Goal: Task Accomplishment & Management: Complete application form

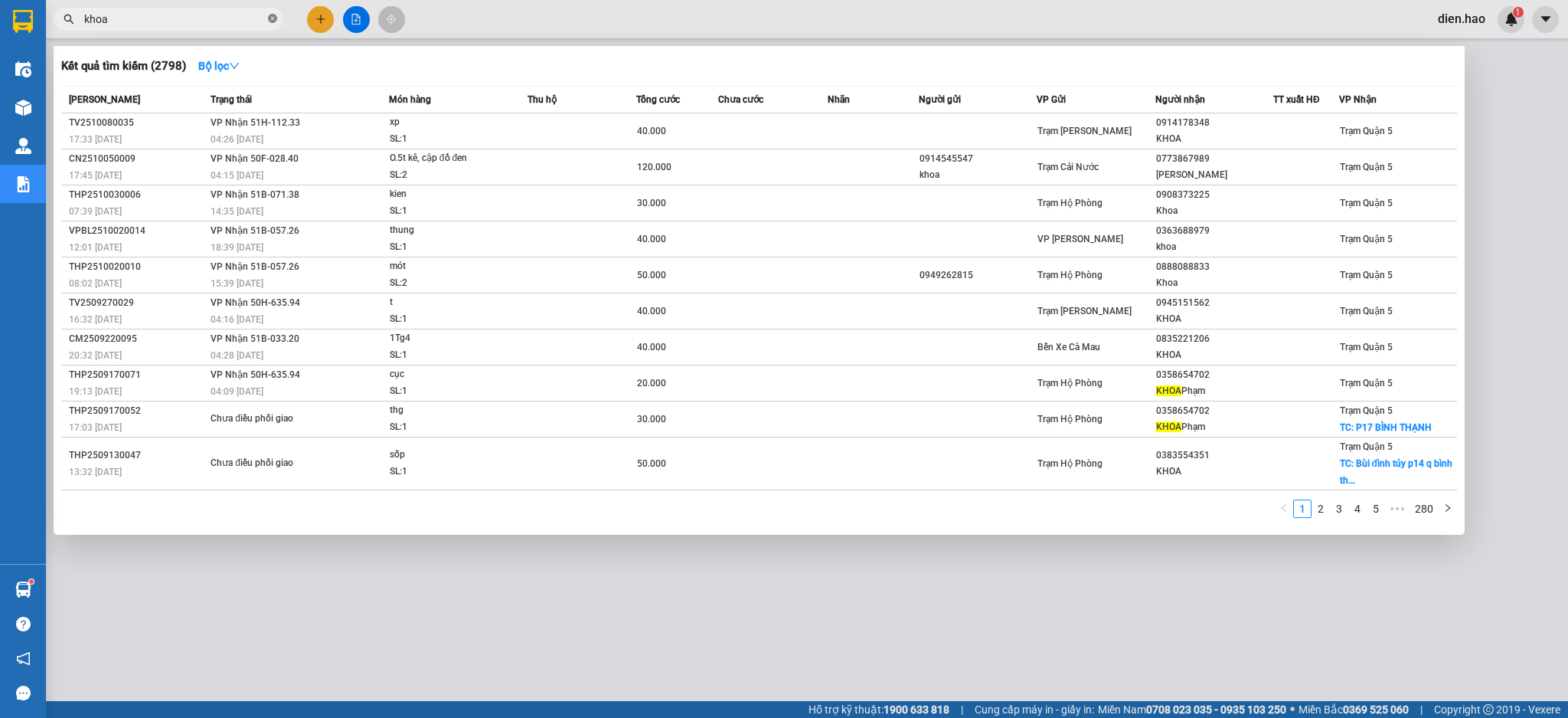
click at [270, 20] on icon "close-circle" at bounding box center [273, 19] width 9 height 9
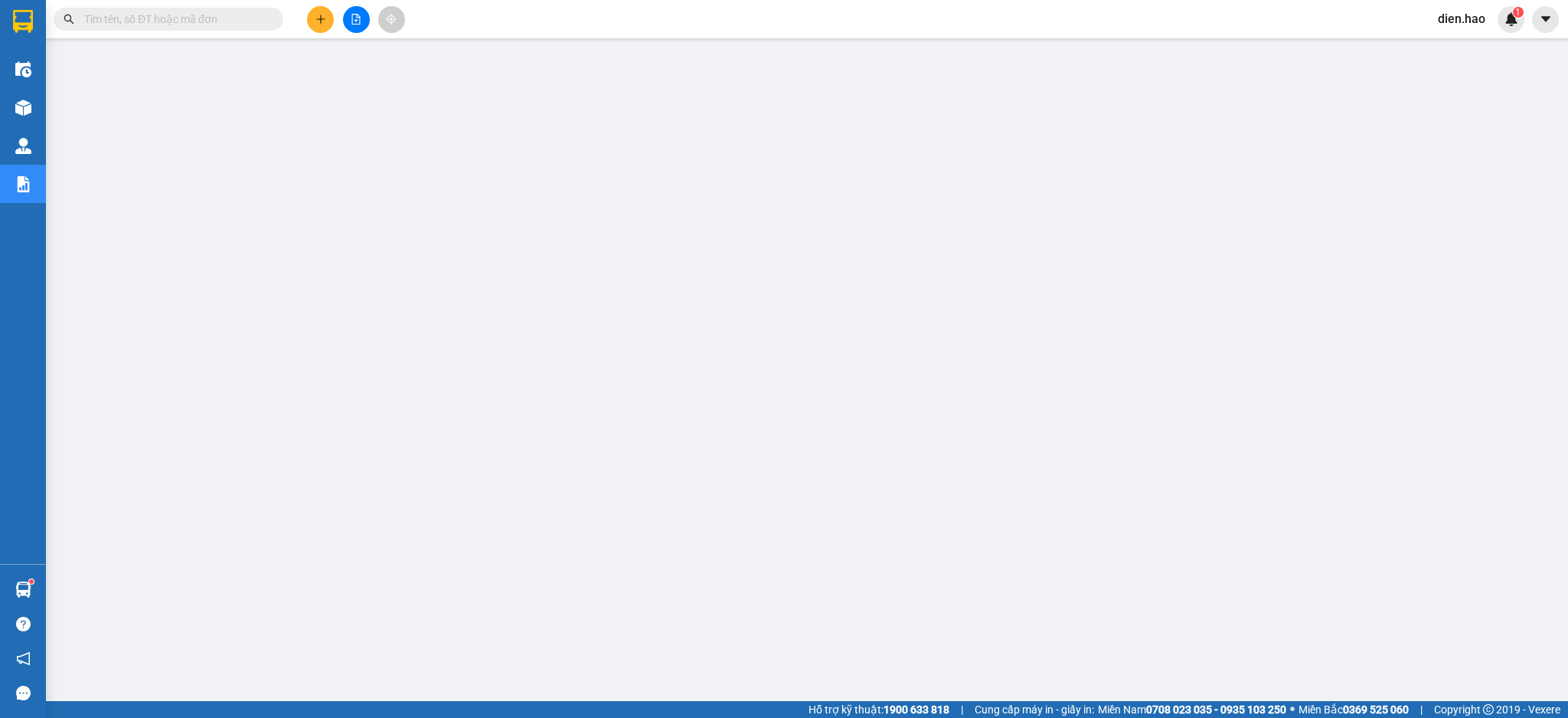
click at [219, 20] on input "text" at bounding box center [174, 20] width 181 height 17
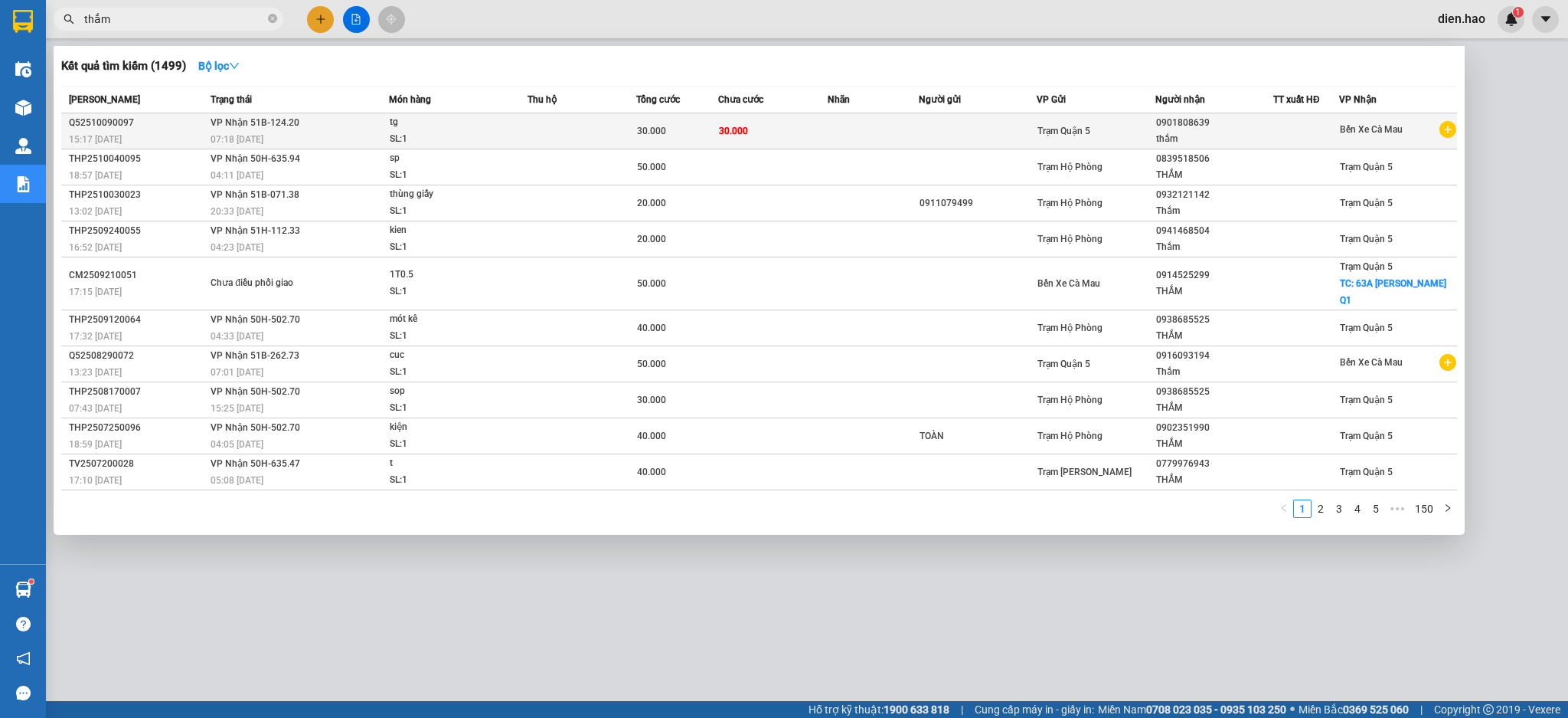
type input "thắm"
click at [978, 138] on td at bounding box center [978, 131] width 119 height 36
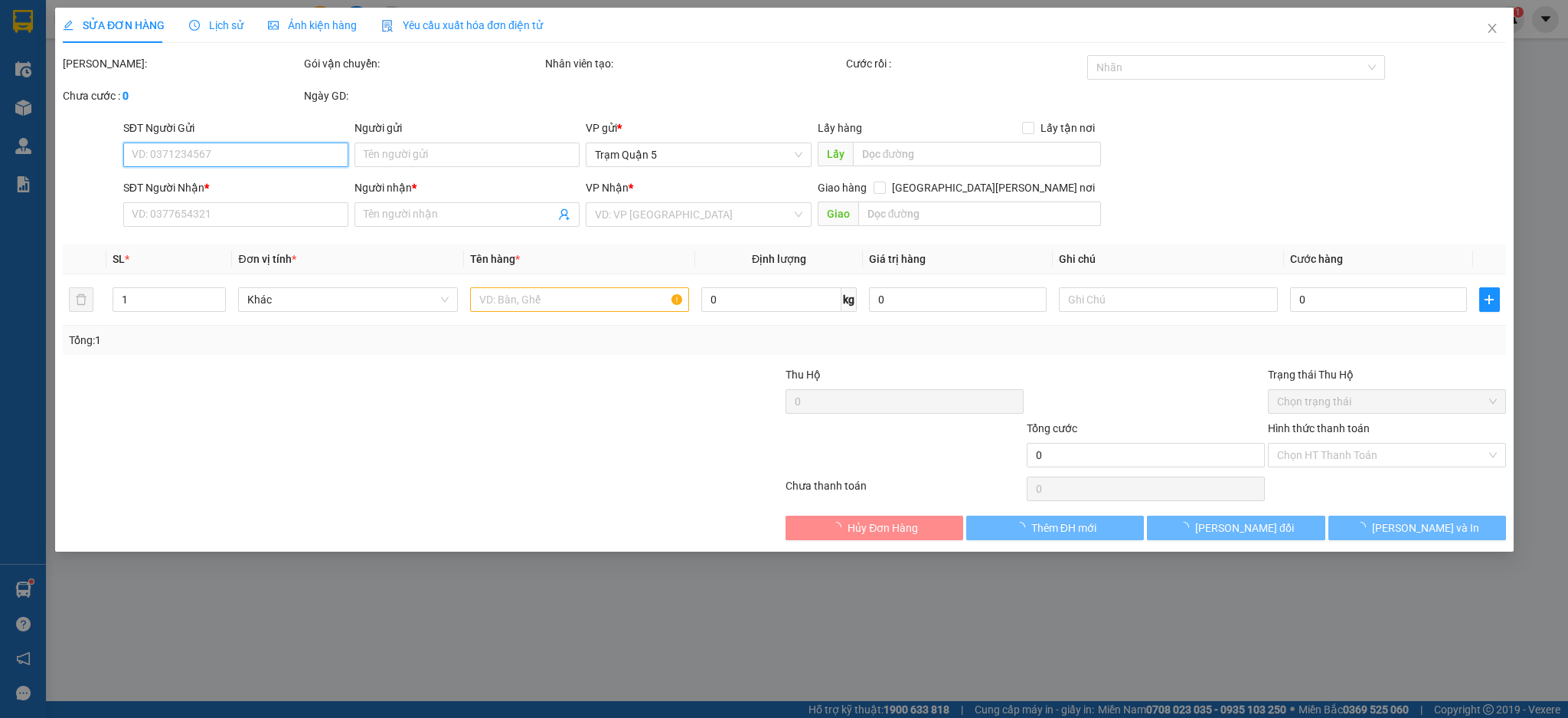
type input "0901808639"
type input "thắm"
type input "30.000"
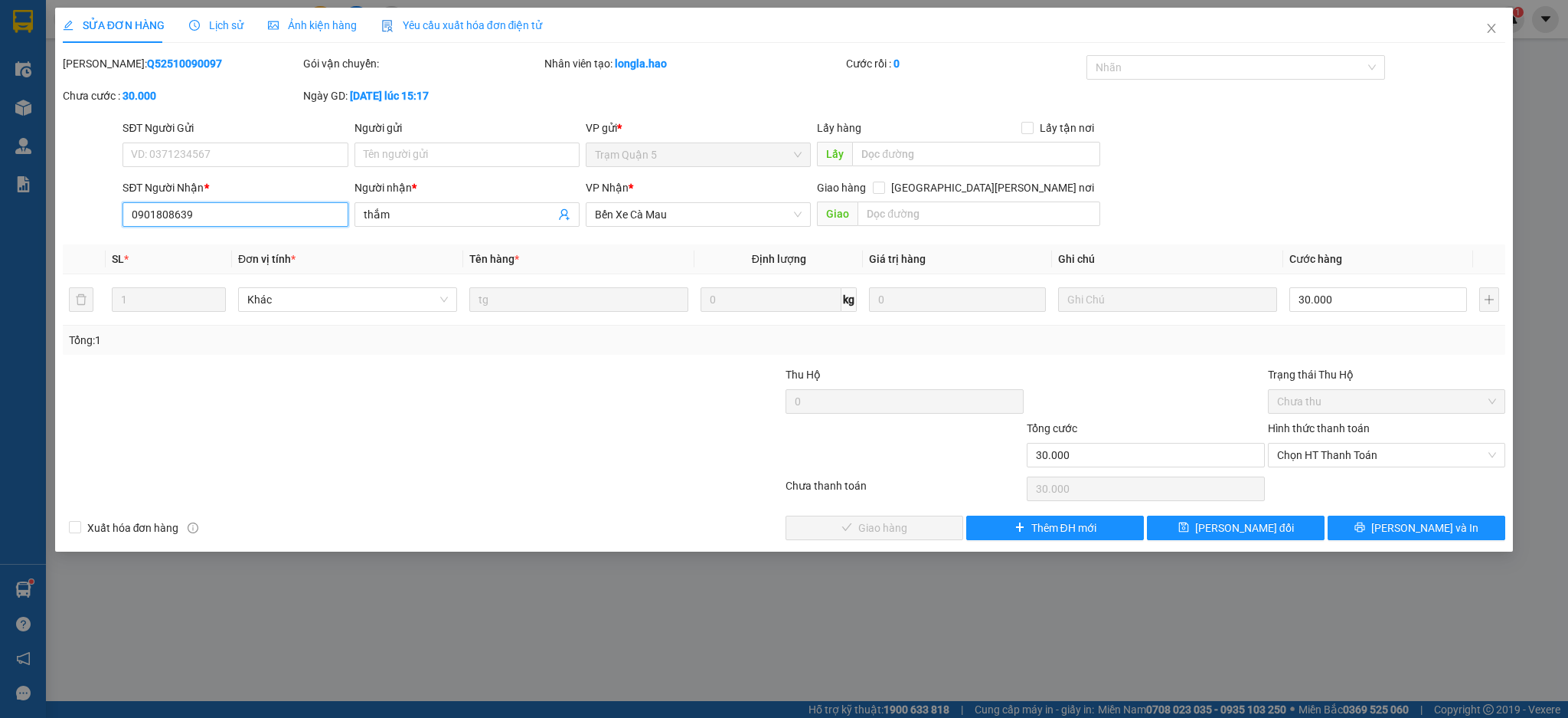
click at [186, 213] on input "0901808639" at bounding box center [235, 214] width 225 height 24
click at [149, 206] on input "0901808639" at bounding box center [235, 214] width 225 height 24
click at [1480, 23] on span "Close" at bounding box center [1491, 29] width 43 height 43
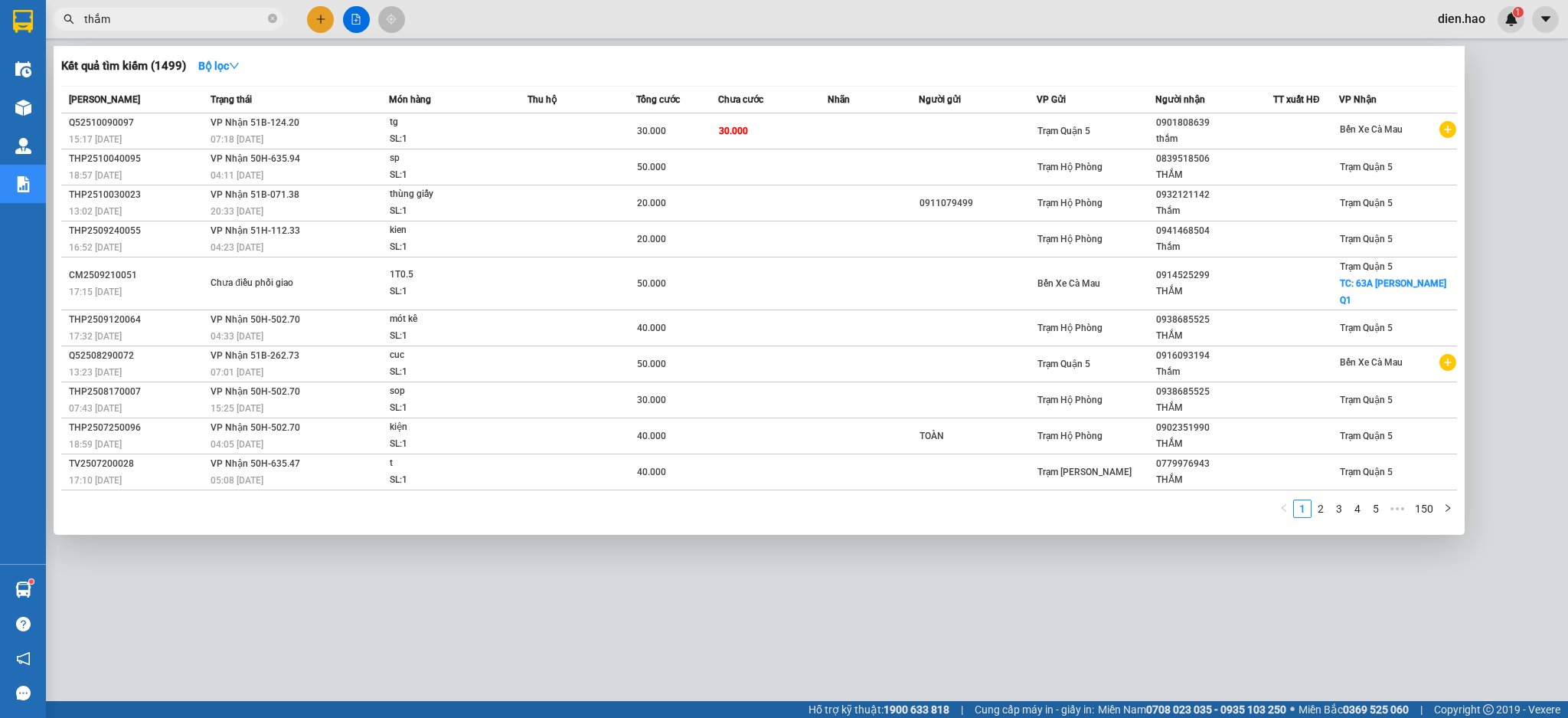
click at [272, 17] on icon "close-circle" at bounding box center [273, 19] width 9 height 9
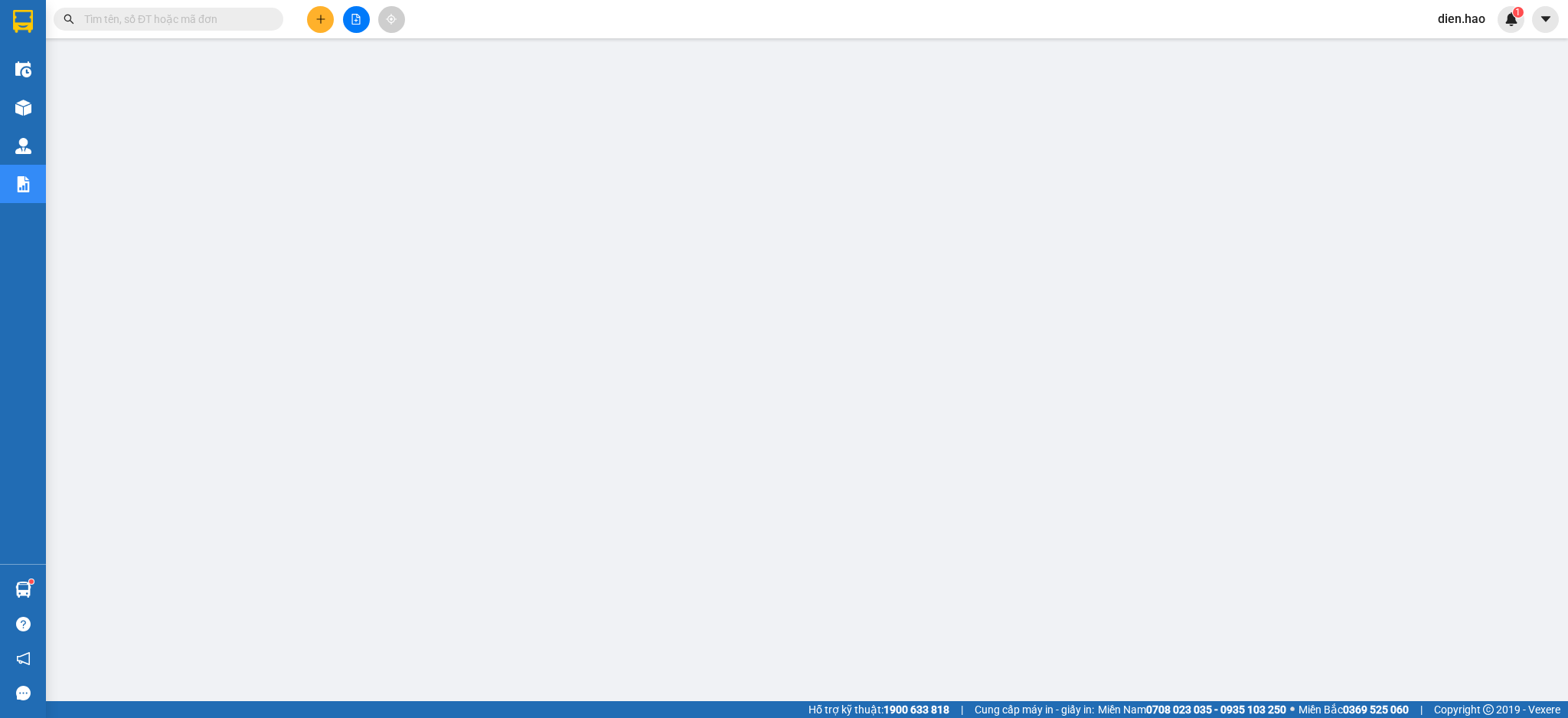
paste input "0901808639"
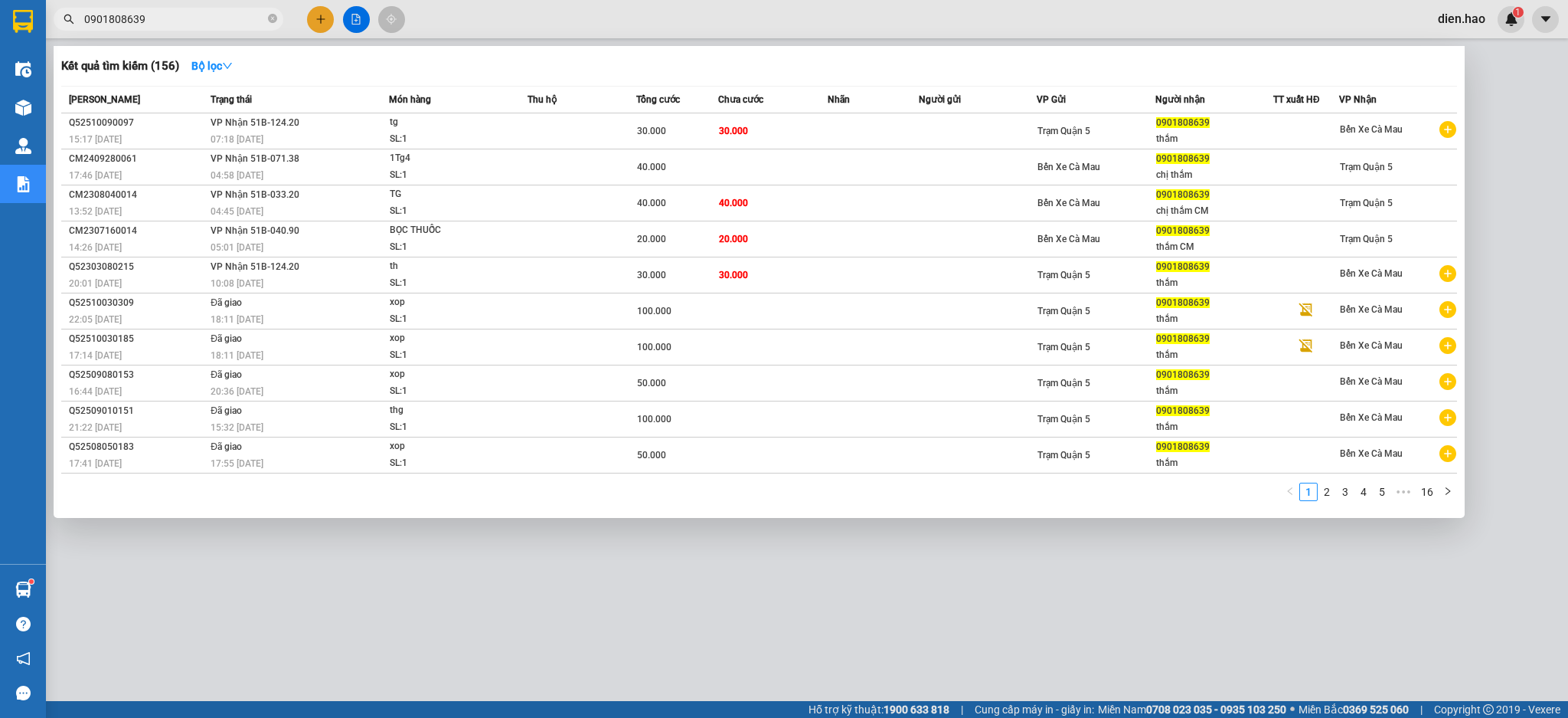
type input "0901808639"
drag, startPoint x: 1330, startPoint y: 490, endPoint x: 1355, endPoint y: 494, distance: 25.3
click at [1335, 490] on link "2" at bounding box center [1327, 492] width 17 height 17
click at [1368, 495] on link "4" at bounding box center [1364, 492] width 17 height 17
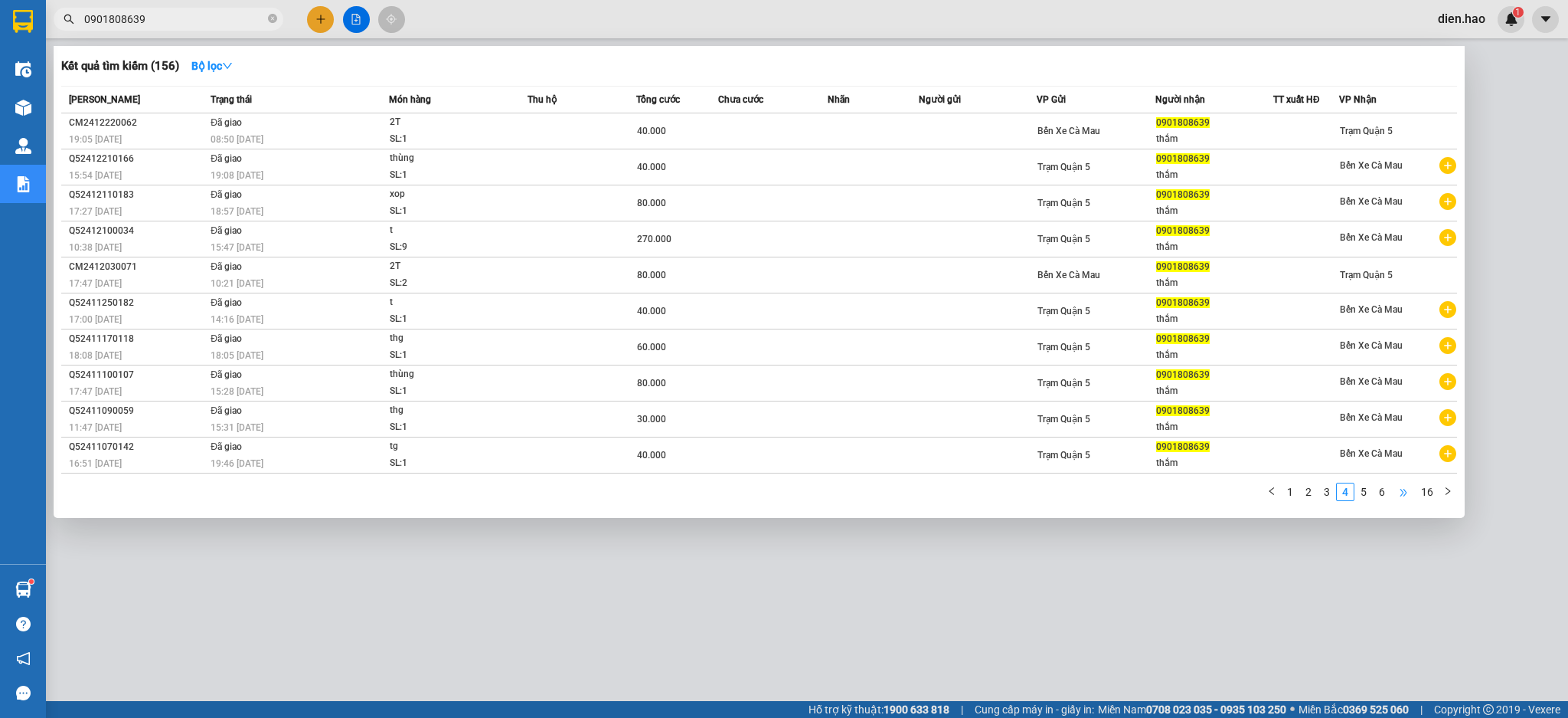
click at [1395, 494] on span "•••" at bounding box center [1403, 492] width 24 height 19
click at [1260, 499] on link "1" at bounding box center [1257, 492] width 17 height 17
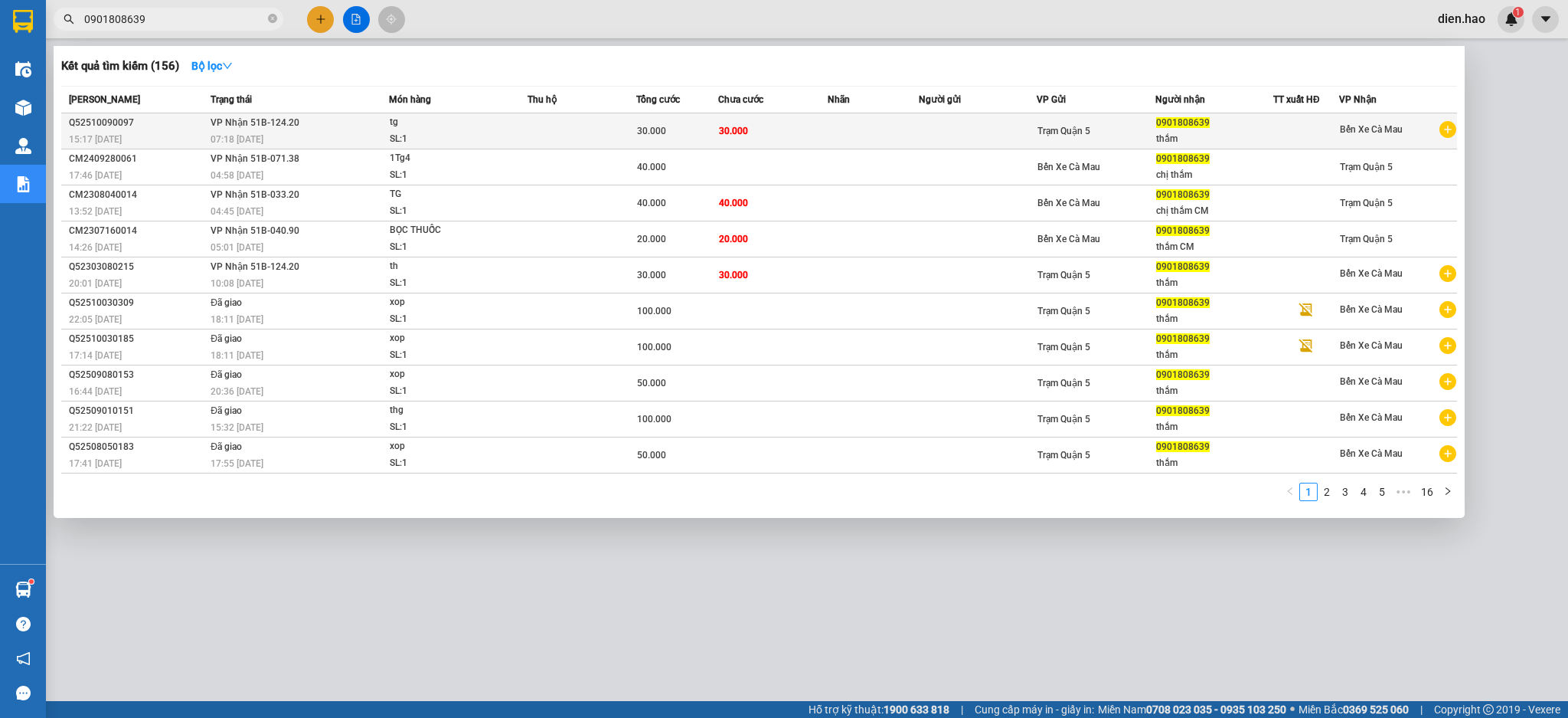
click at [299, 135] on div "07:18 [DATE]" at bounding box center [299, 140] width 177 height 17
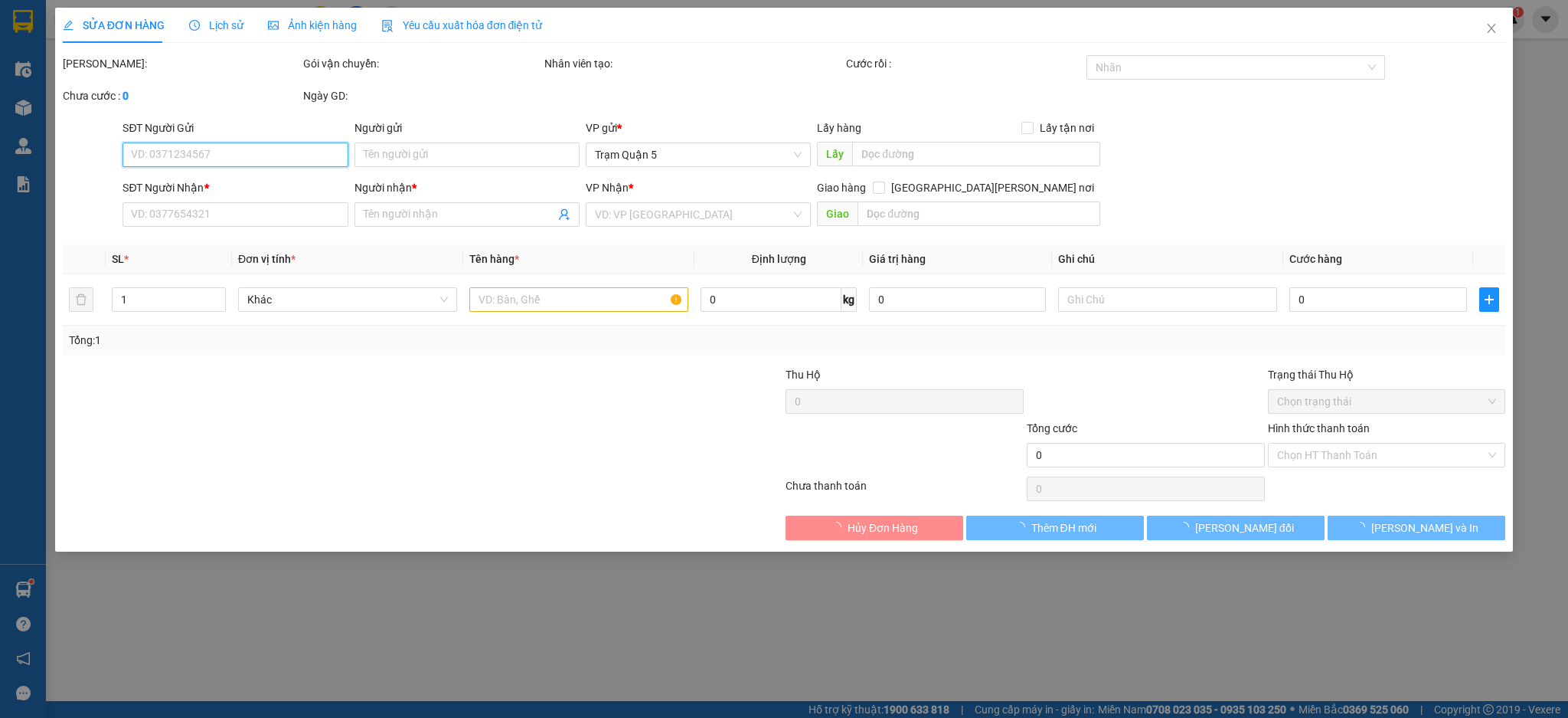
type input "0901808639"
type input "thắm"
type input "30.000"
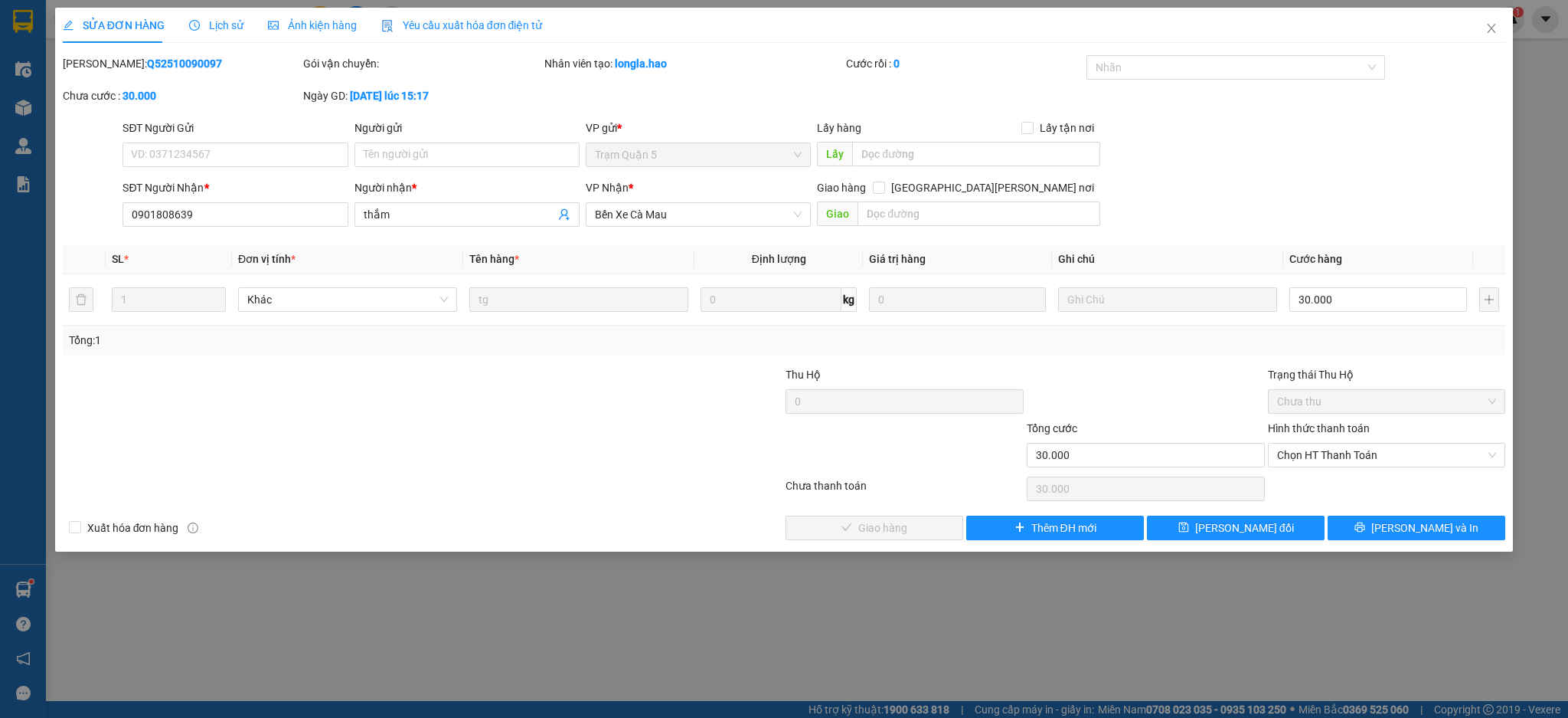
click at [221, 20] on span "Lịch sử" at bounding box center [217, 25] width 55 height 13
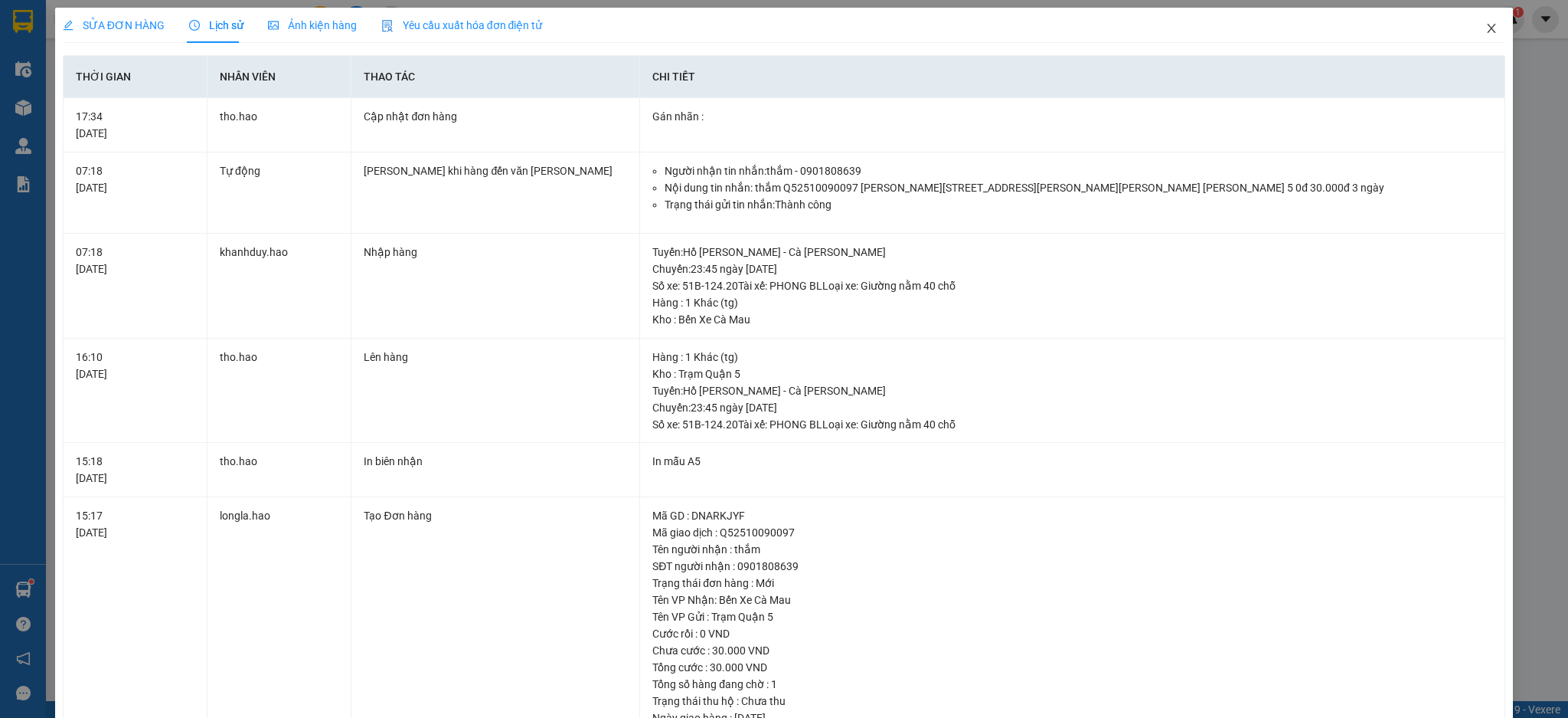
click at [1470, 36] on span "Close" at bounding box center [1491, 29] width 43 height 43
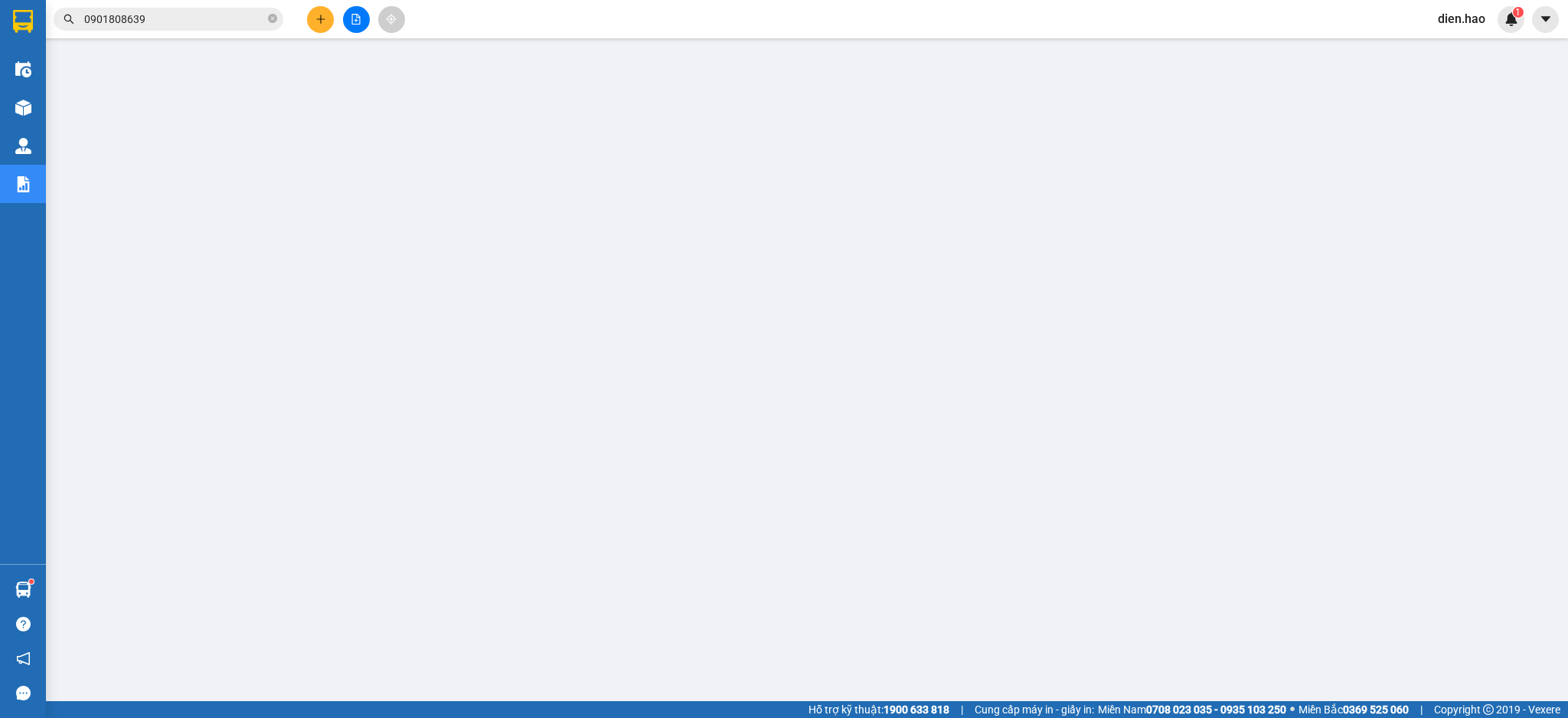
drag, startPoint x: 223, startPoint y: 16, endPoint x: 264, endPoint y: 20, distance: 41.2
click at [223, 16] on input "0901808639" at bounding box center [174, 20] width 181 height 17
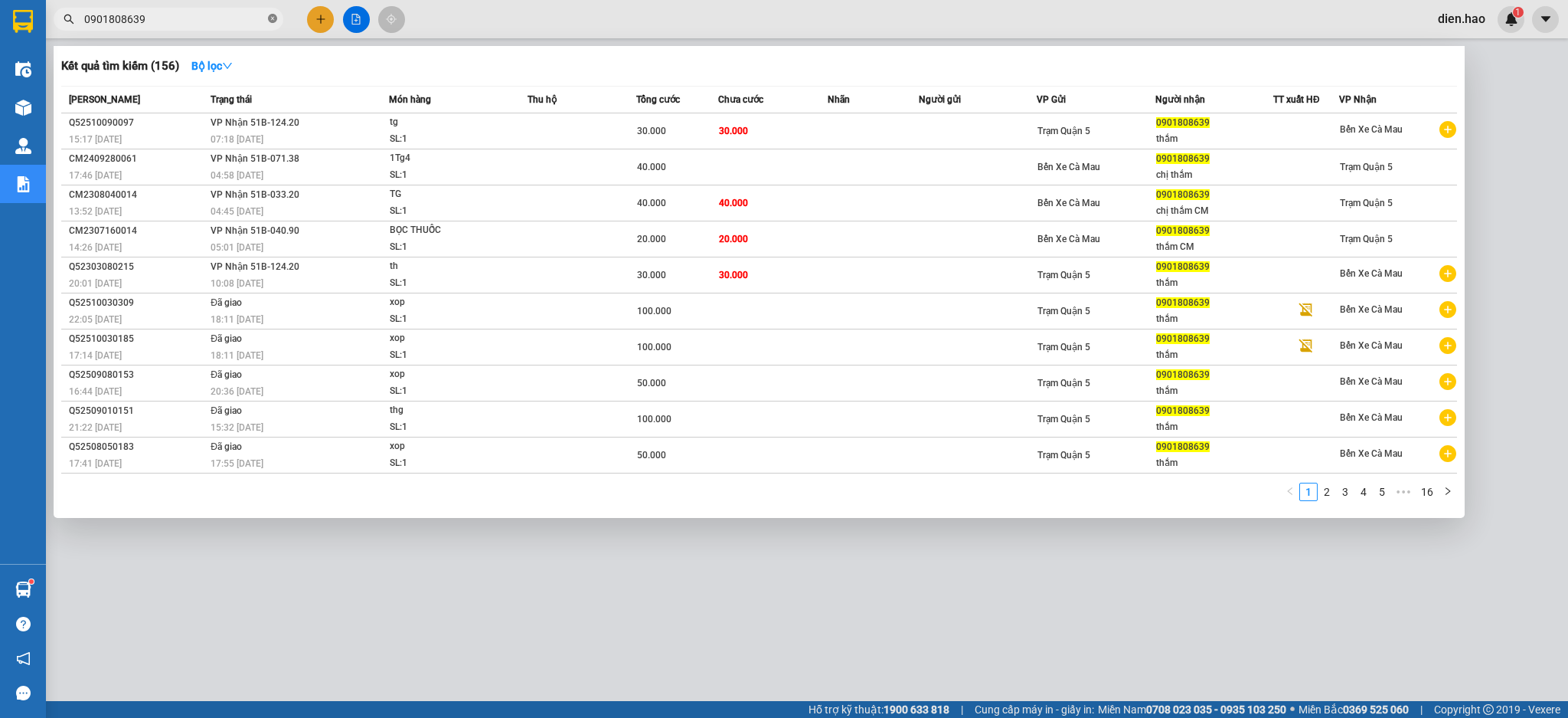
drag, startPoint x: 276, startPoint y: 23, endPoint x: 266, endPoint y: 25, distance: 10.2
click at [274, 25] on span at bounding box center [273, 20] width 9 height 15
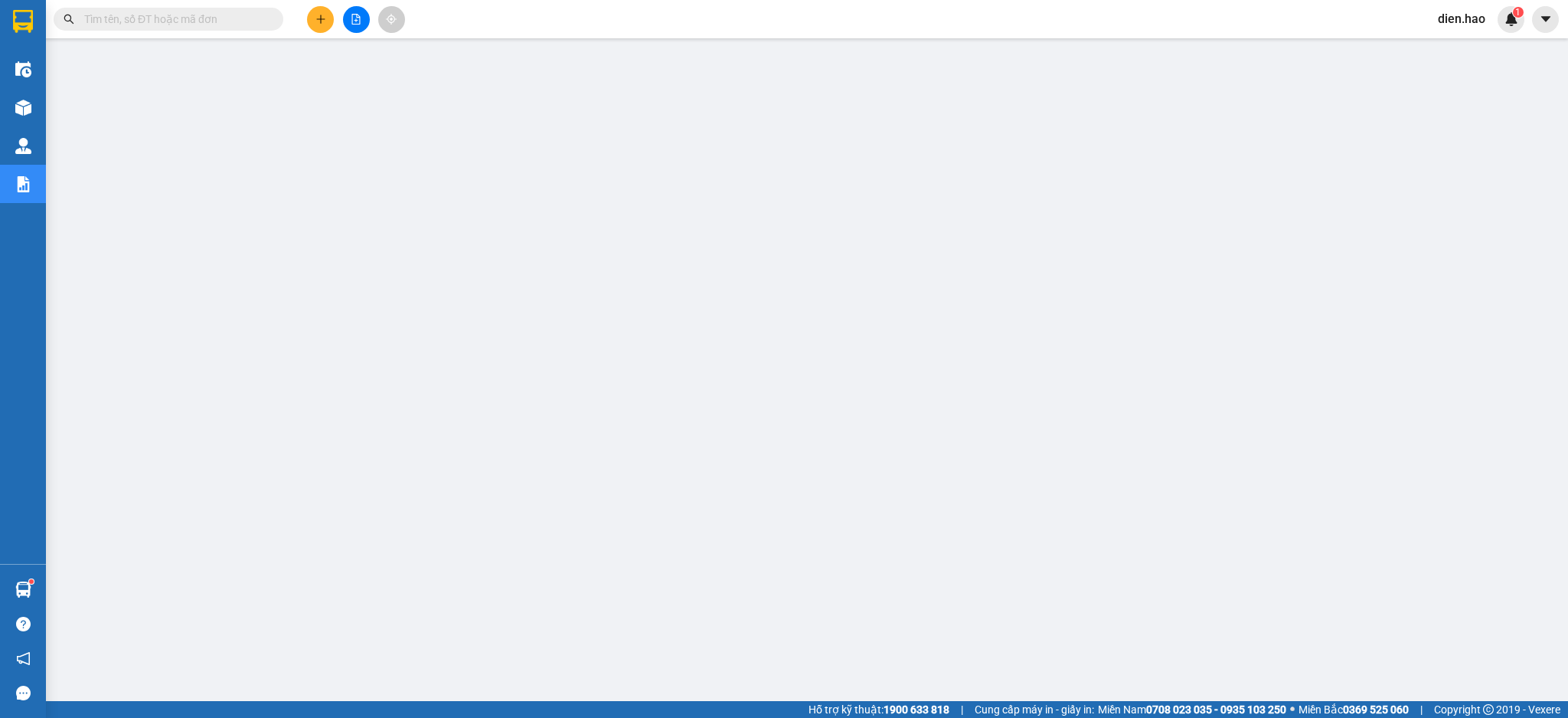
click at [234, 20] on input "text" at bounding box center [174, 20] width 181 height 17
click at [227, 18] on input "text" at bounding box center [174, 20] width 181 height 17
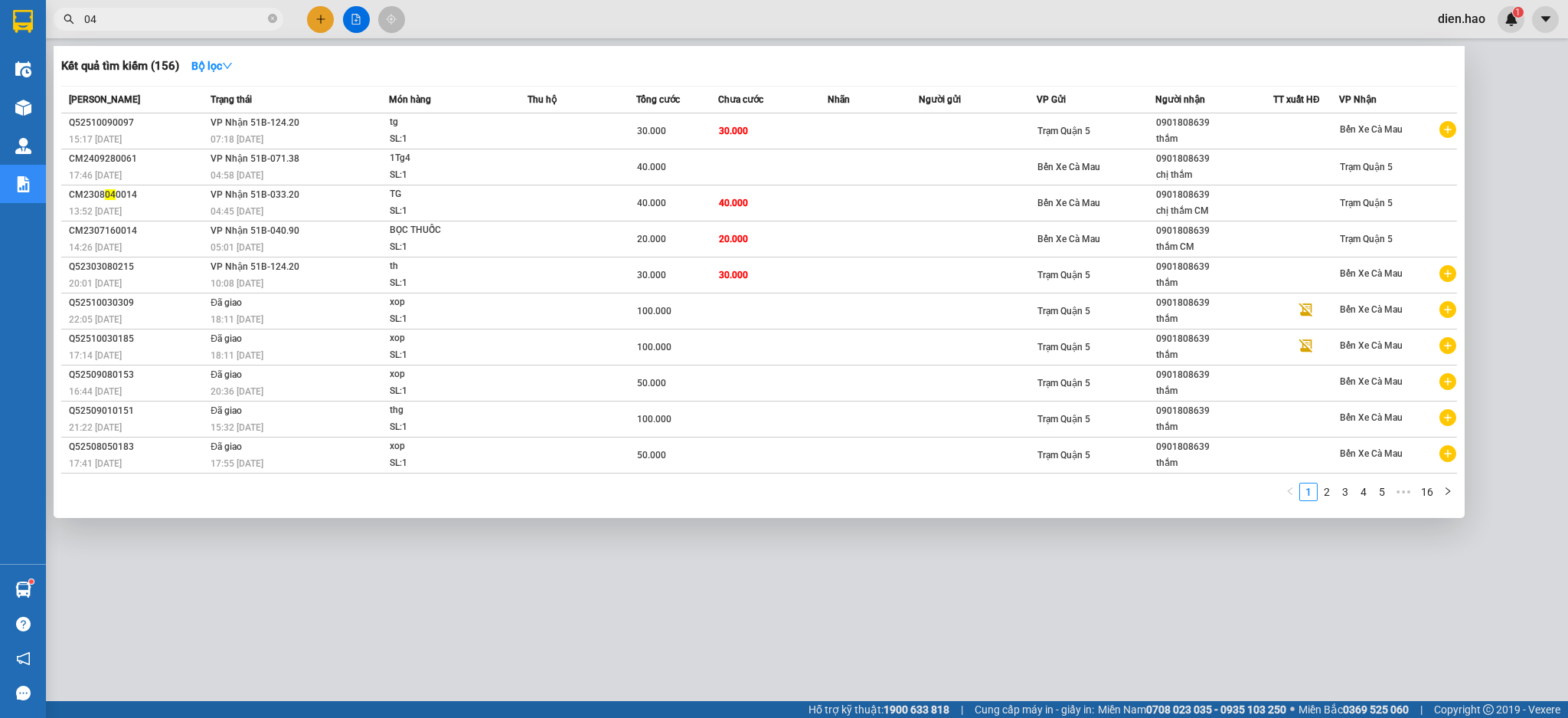
type input "049"
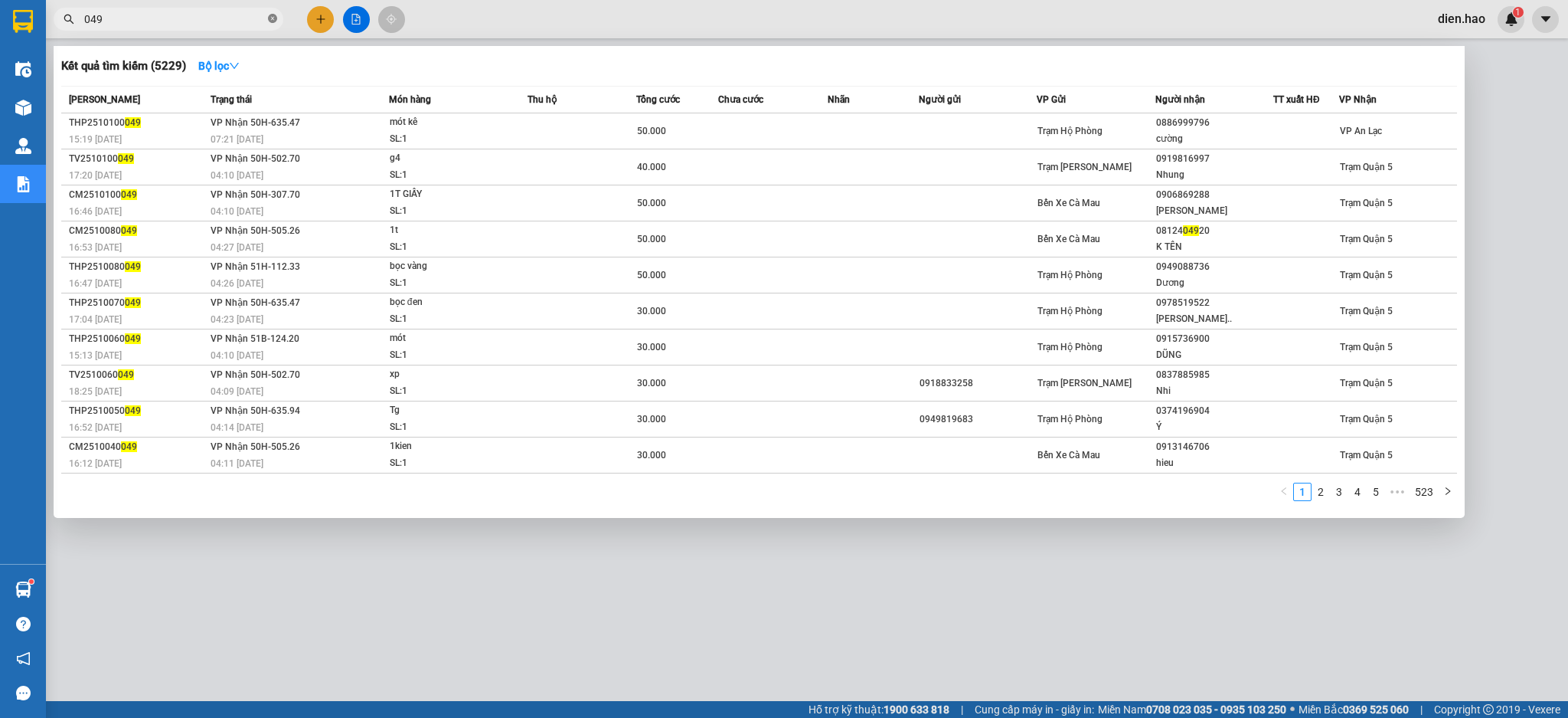
click at [276, 19] on icon "close-circle" at bounding box center [273, 19] width 9 height 9
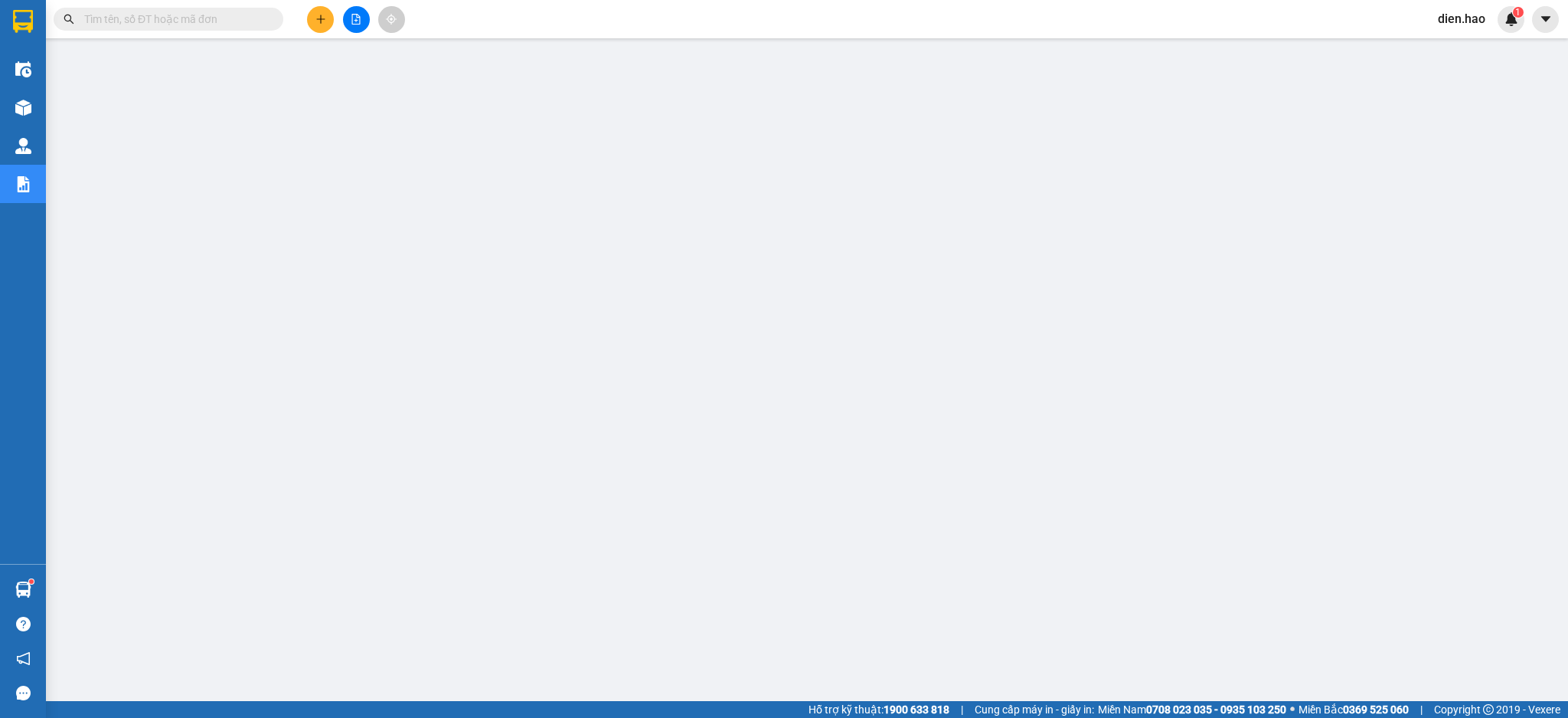
drag, startPoint x: 253, startPoint y: 19, endPoint x: 263, endPoint y: 16, distance: 10.4
click at [262, 16] on input "text" at bounding box center [174, 20] width 181 height 17
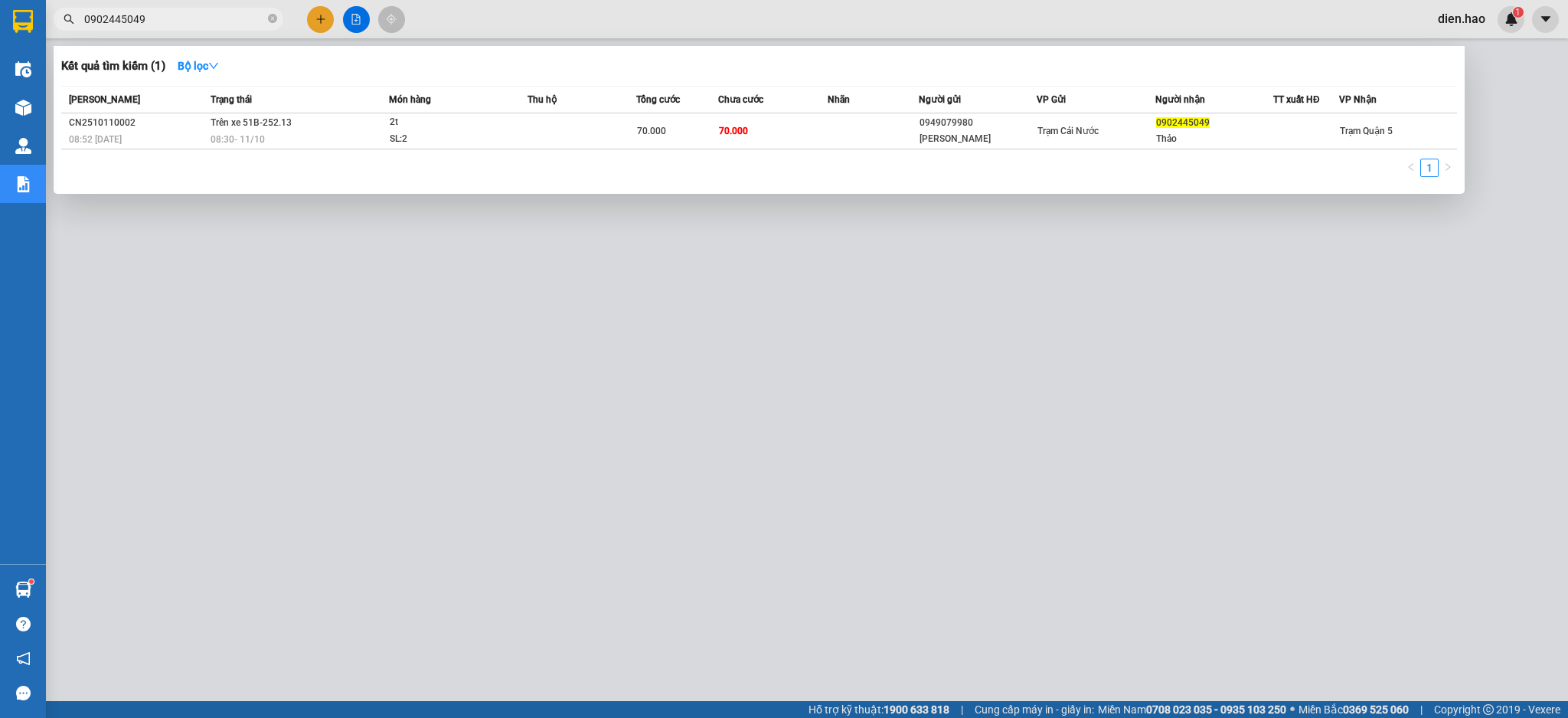
type input "0902445049"
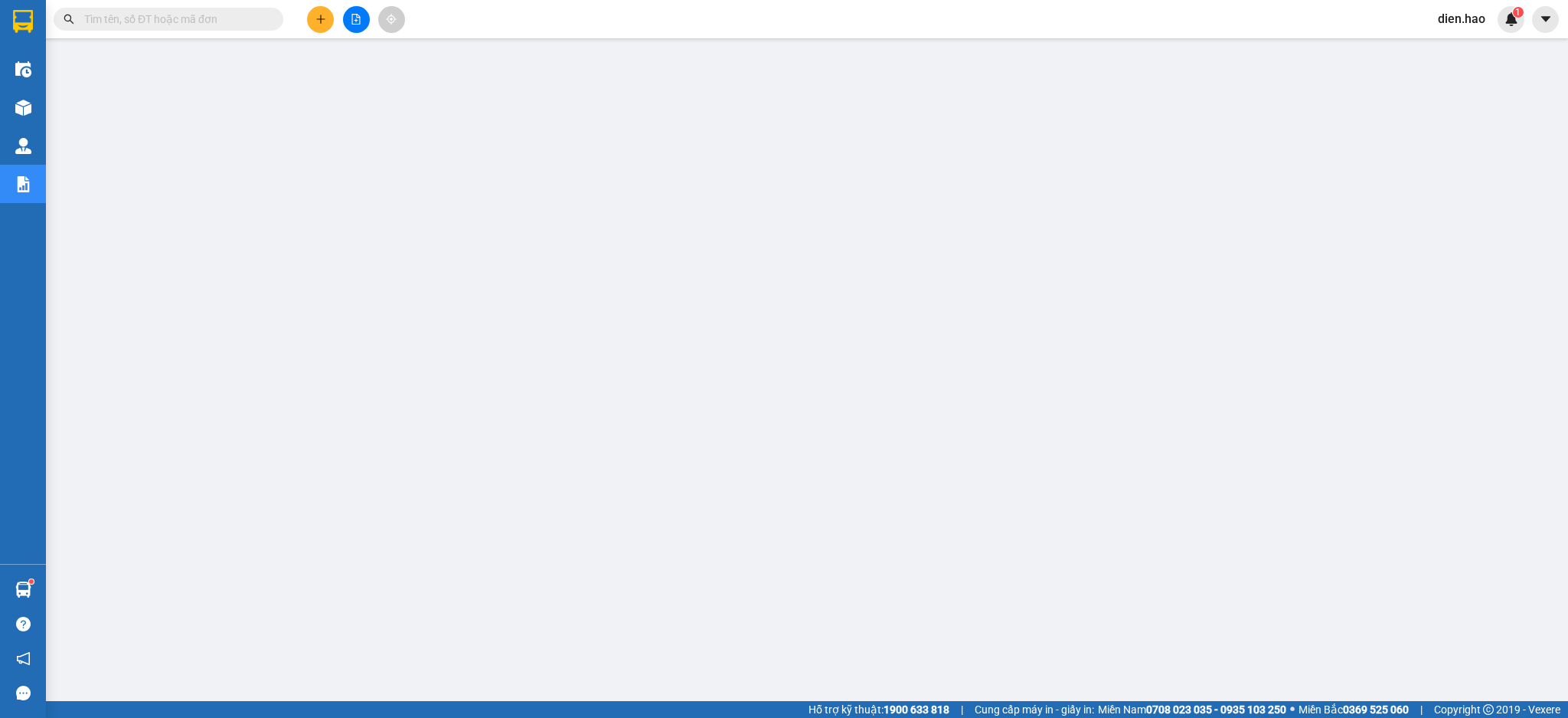
click at [204, 17] on input "text" at bounding box center [174, 20] width 181 height 17
click at [192, 14] on input "text" at bounding box center [174, 20] width 181 height 17
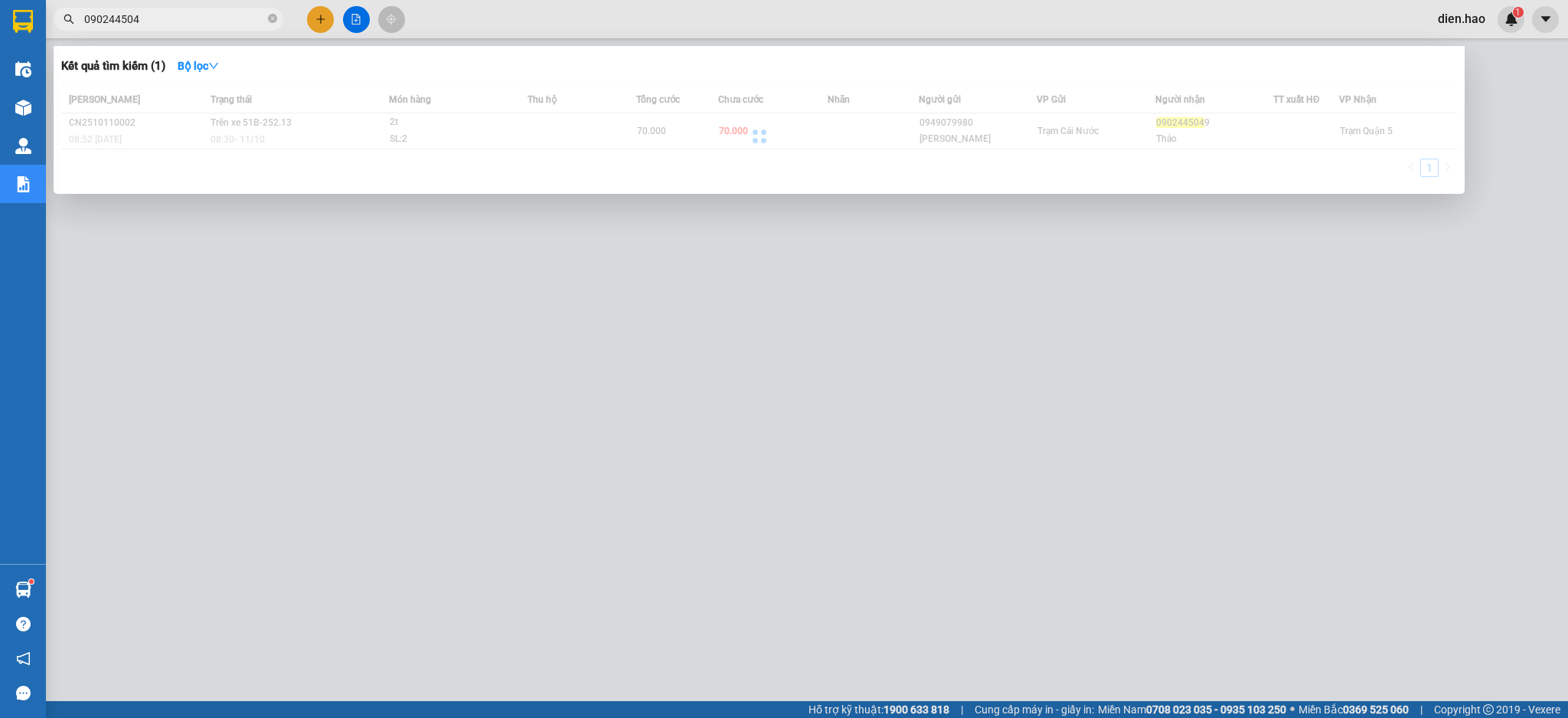
type input "0902445049"
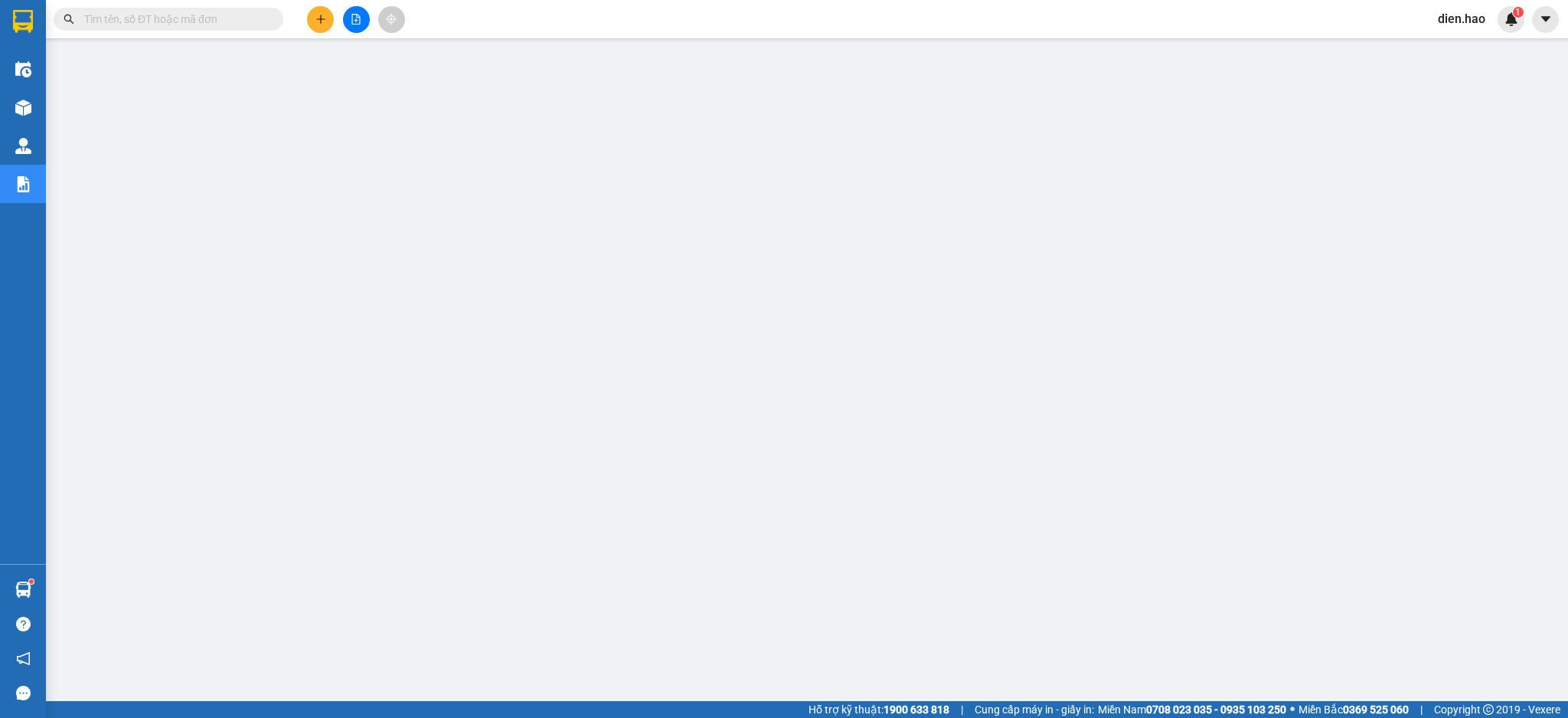
click at [176, 9] on span at bounding box center [169, 19] width 230 height 23
click at [171, 9] on span at bounding box center [169, 19] width 230 height 23
click at [176, 13] on input "text" at bounding box center [174, 20] width 181 height 17
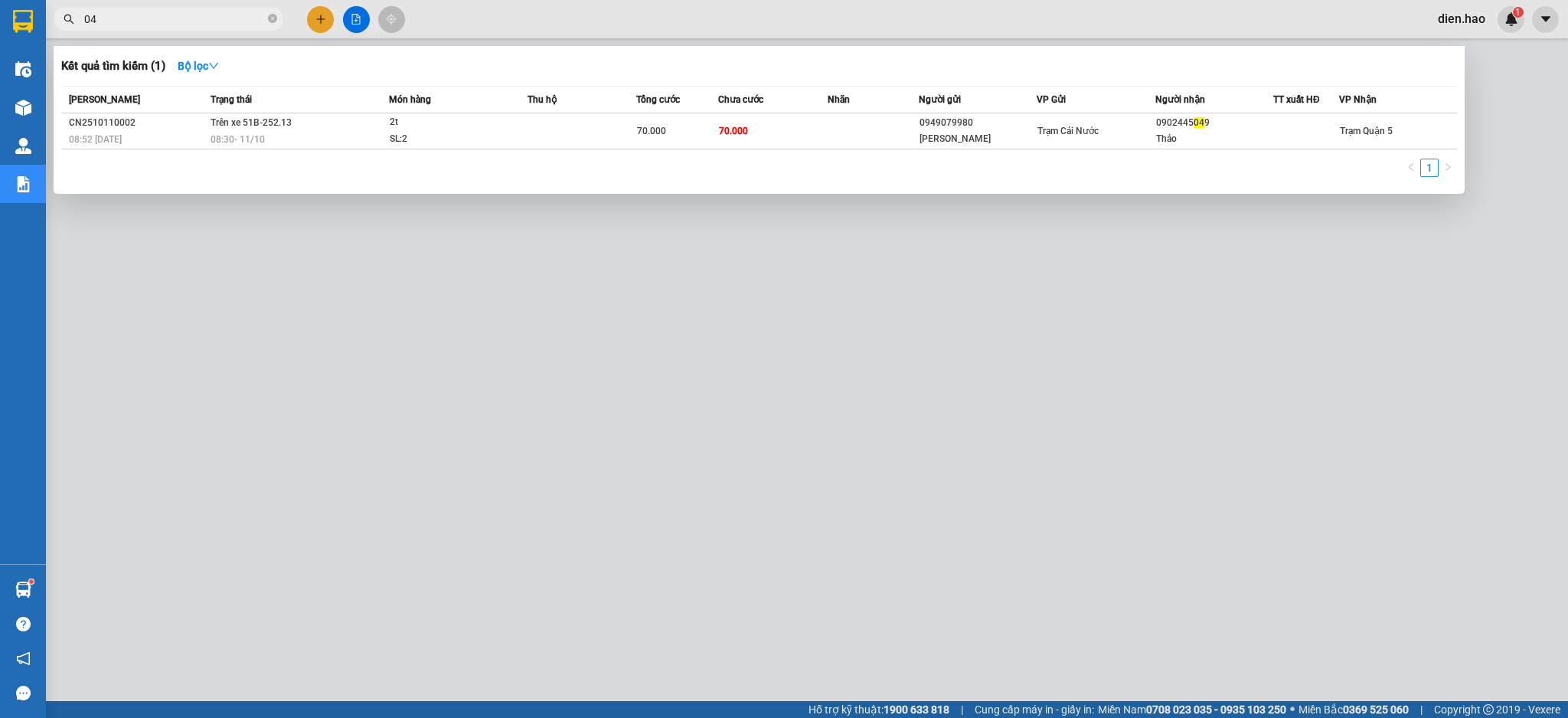
type input "049"
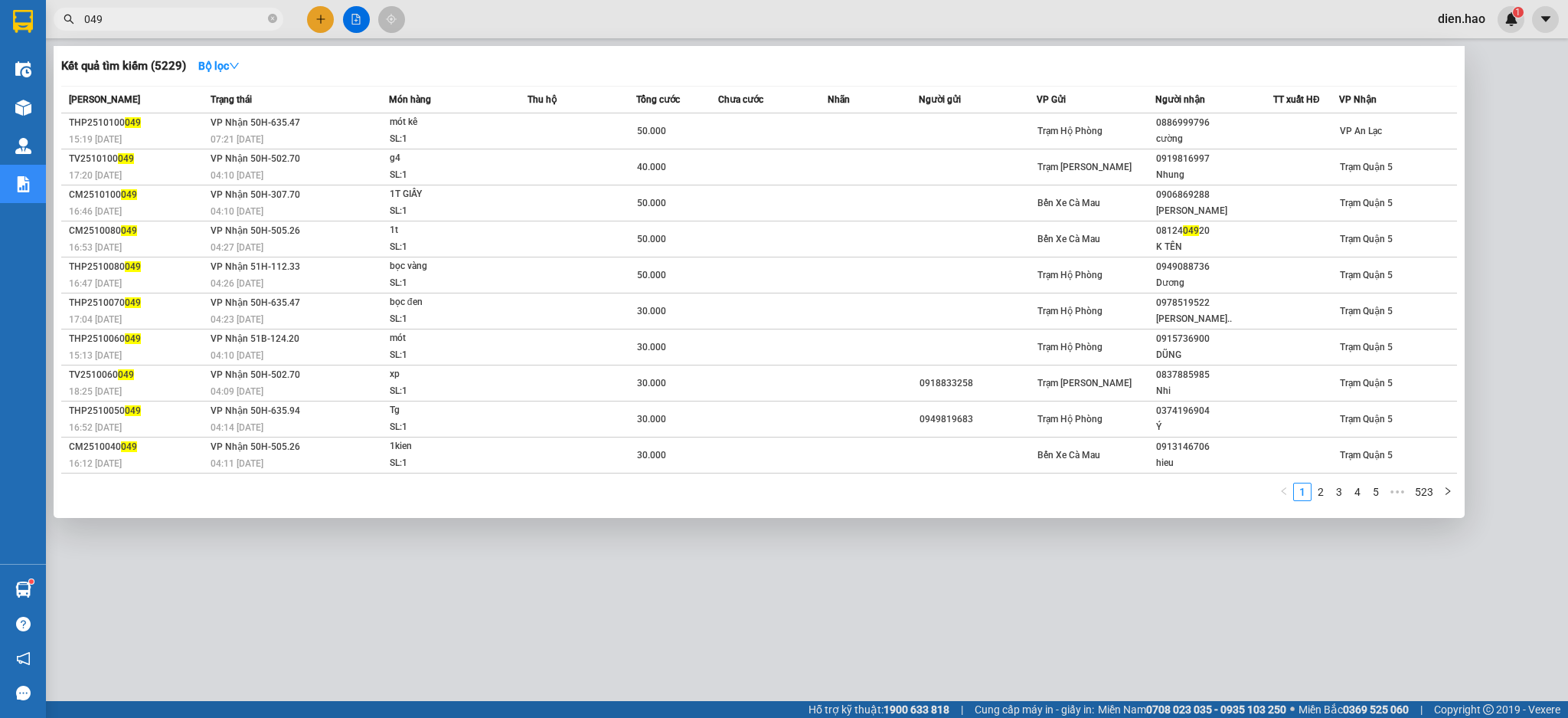
click at [268, 16] on icon "close-circle" at bounding box center [273, 19] width 9 height 9
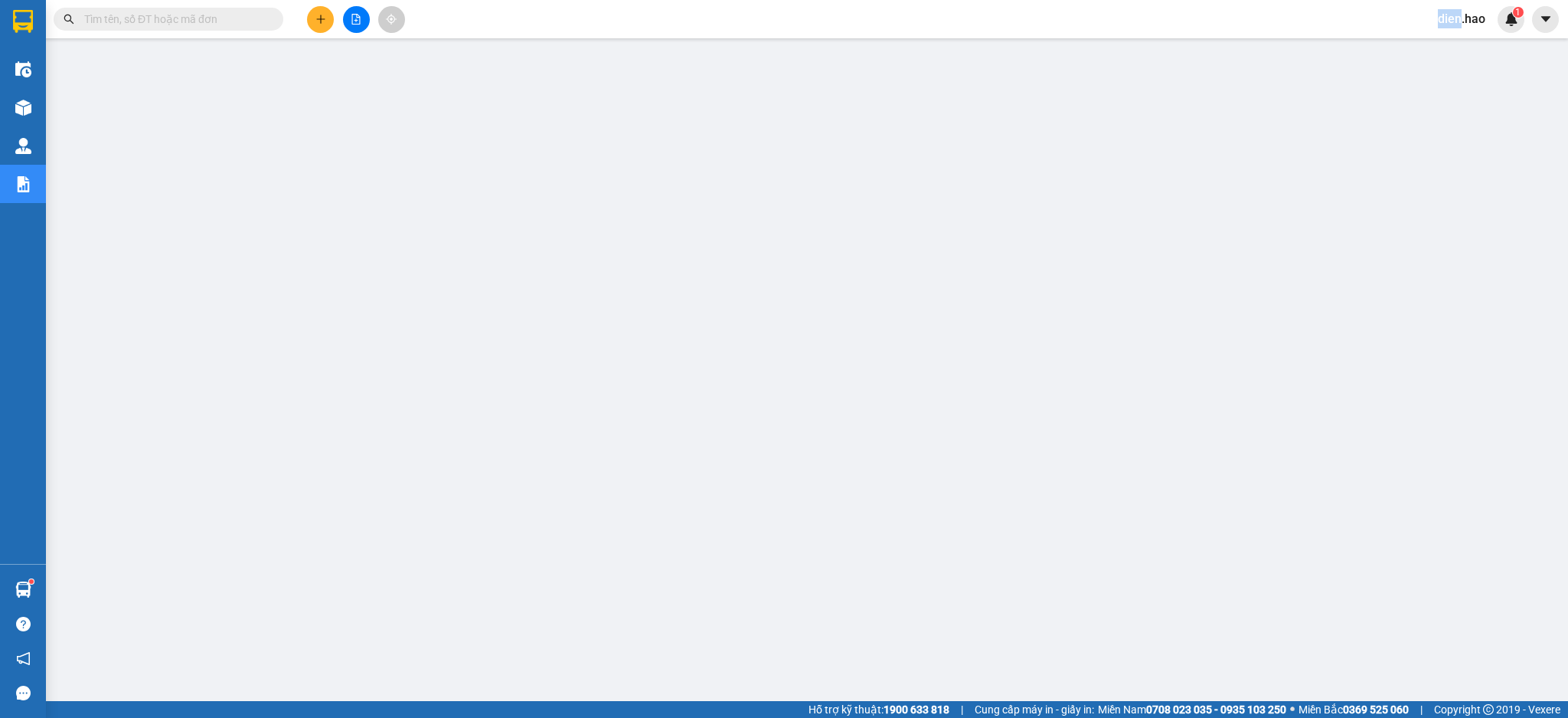
click at [268, 16] on span at bounding box center [273, 20] width 9 height 17
click at [222, 9] on span at bounding box center [169, 19] width 230 height 23
click at [155, 12] on input "text" at bounding box center [174, 20] width 181 height 17
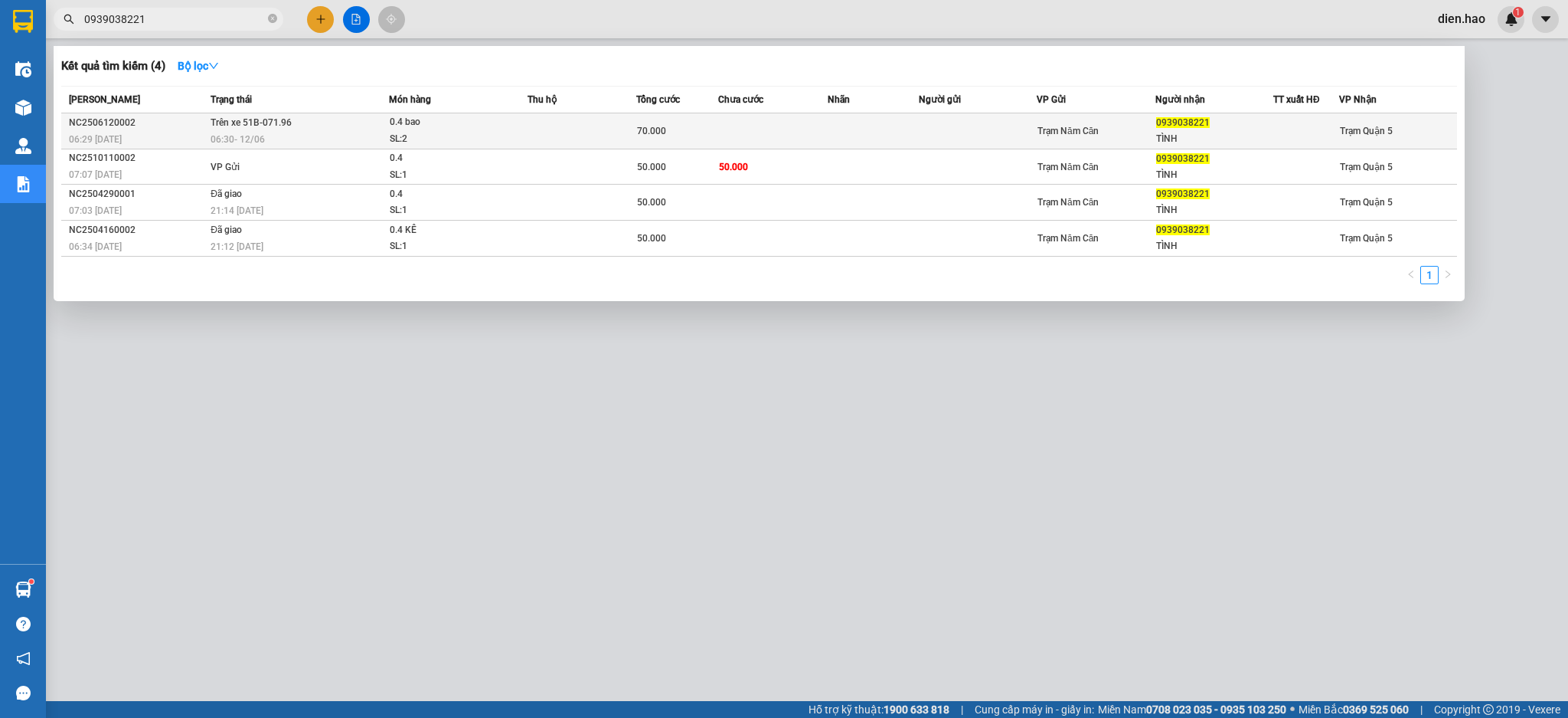
type input "0939038221"
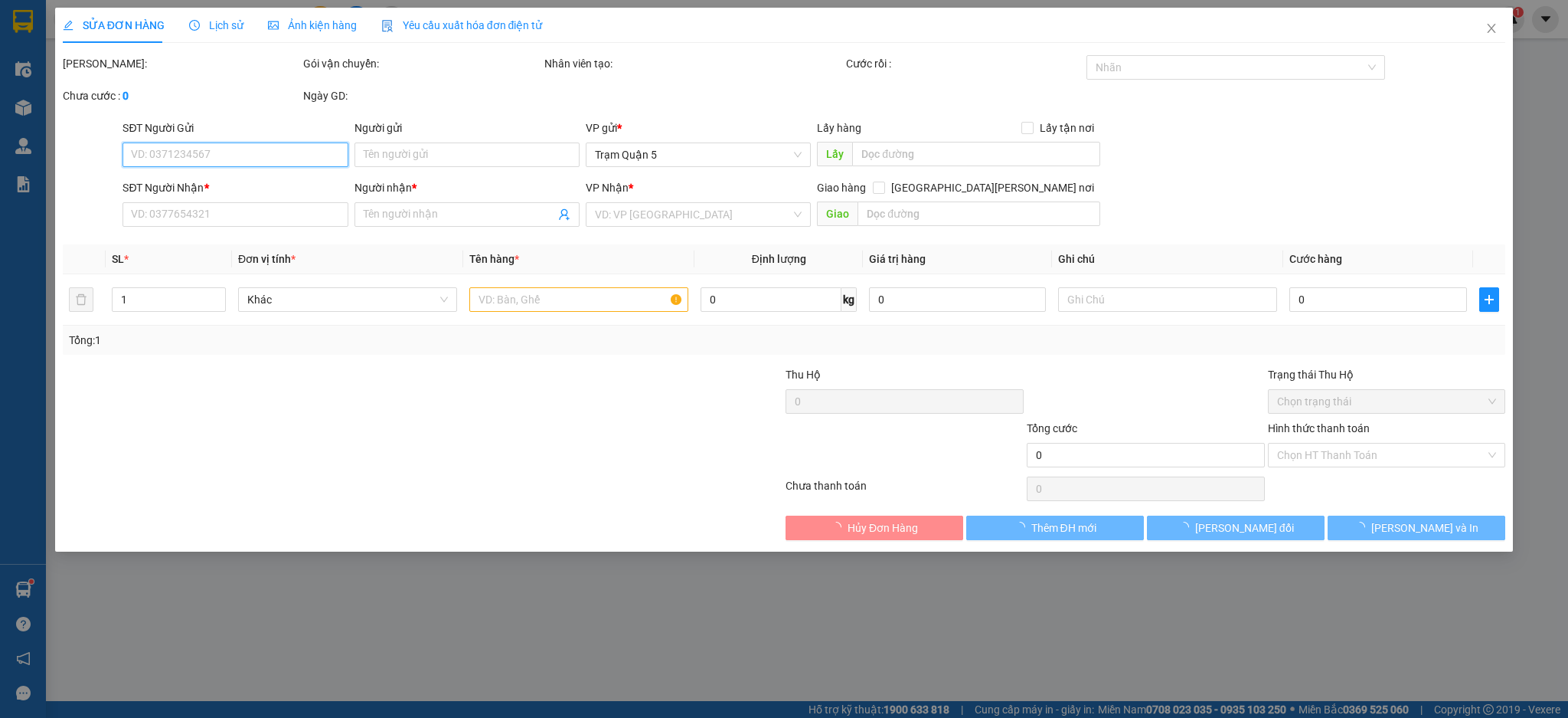
type input "0939038221"
type input "TÌNH"
type input "70.000"
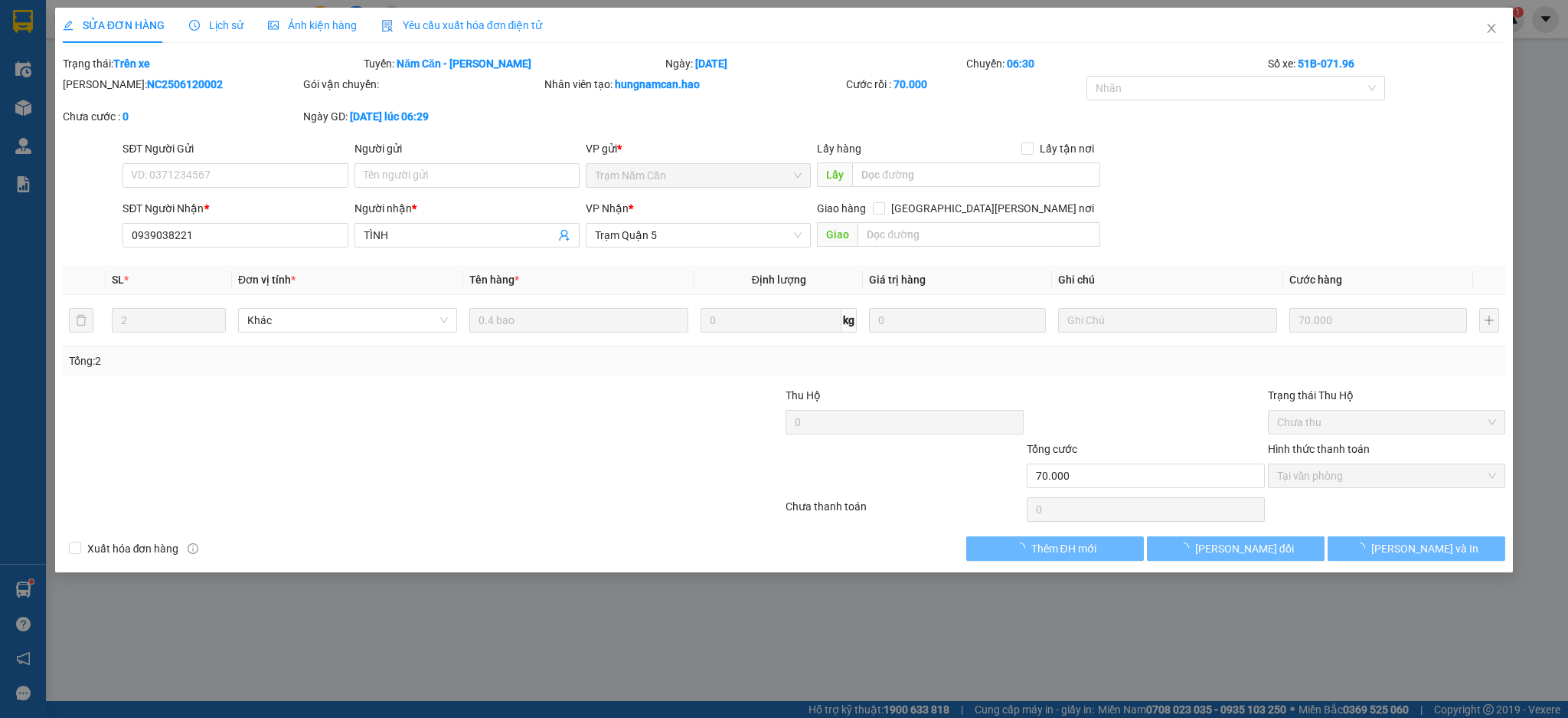
click at [319, 31] on span "Ảnh kiện hàng" at bounding box center [313, 25] width 89 height 13
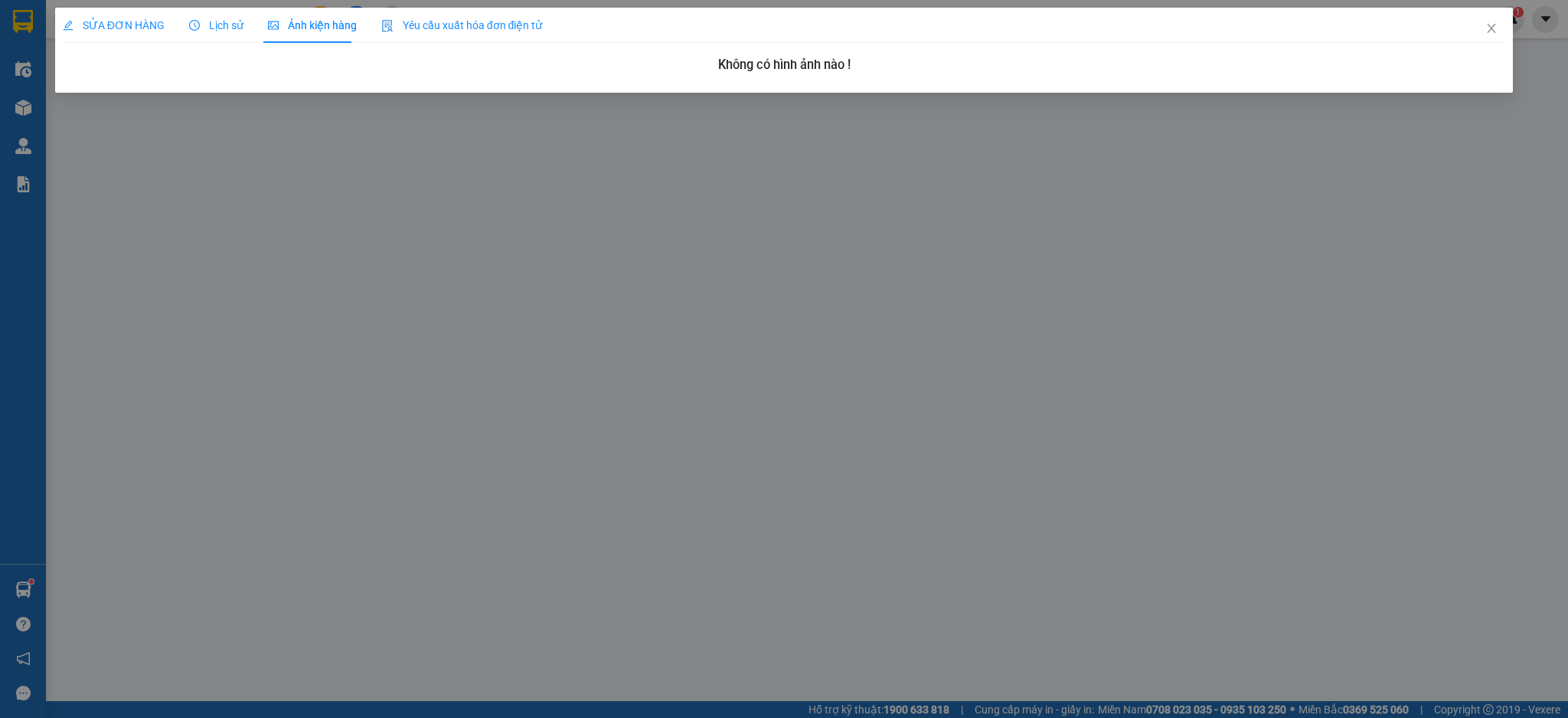
click at [114, 28] on span "SỬA ĐƠN HÀNG" at bounding box center [113, 25] width 102 height 13
